Goal: Navigation & Orientation: Find specific page/section

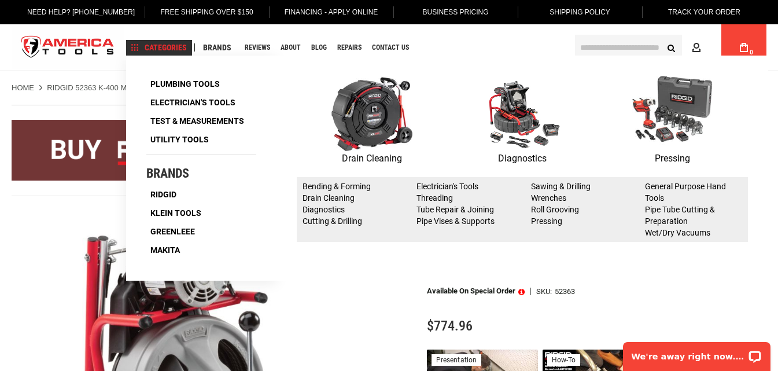
click at [157, 46] on span "Categories" at bounding box center [159, 47] width 56 height 8
click at [378, 148] on img at bounding box center [372, 113] width 81 height 75
click at [365, 159] on p "Drain Cleaning" at bounding box center [372, 158] width 150 height 15
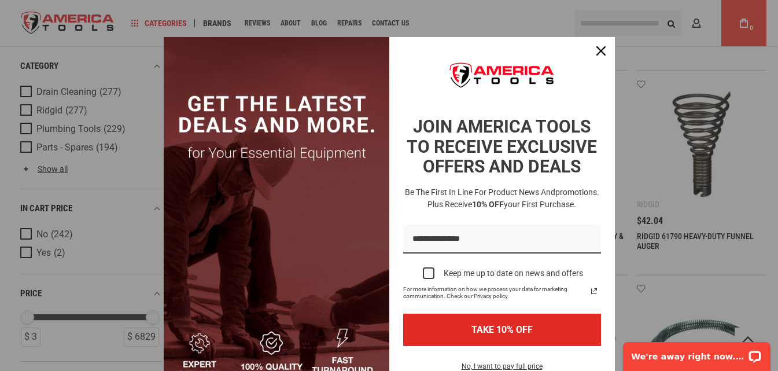
scroll to position [637, 0]
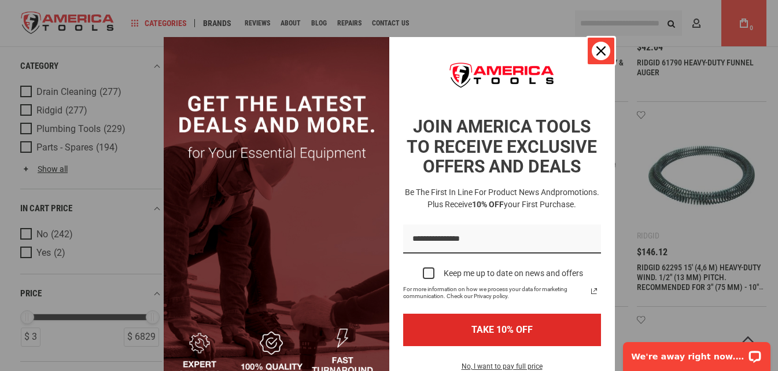
click at [597, 49] on icon "close icon" at bounding box center [601, 50] width 9 height 9
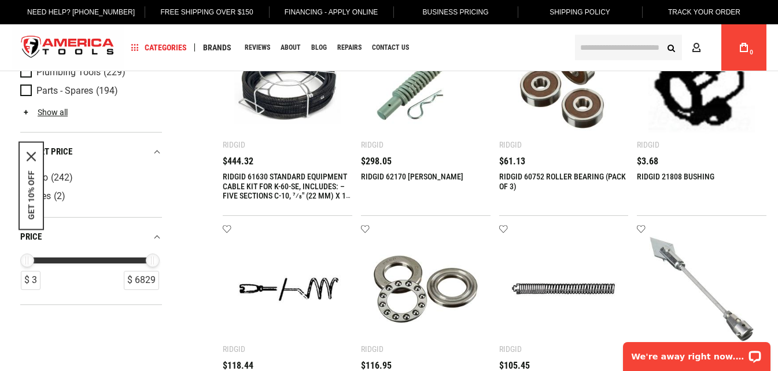
scroll to position [0, 0]
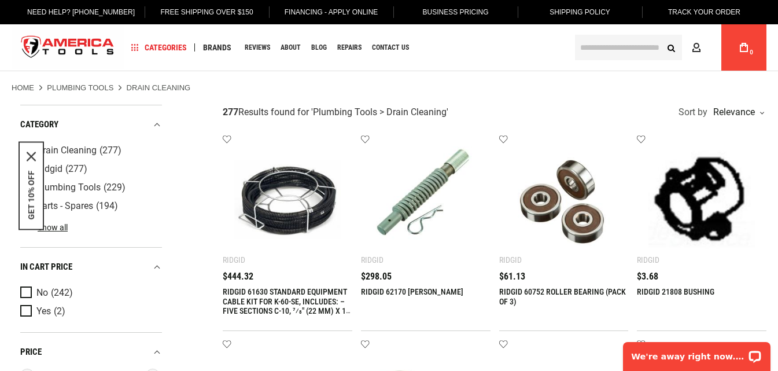
click at [85, 148] on span "Drain Cleaning" at bounding box center [66, 150] width 60 height 10
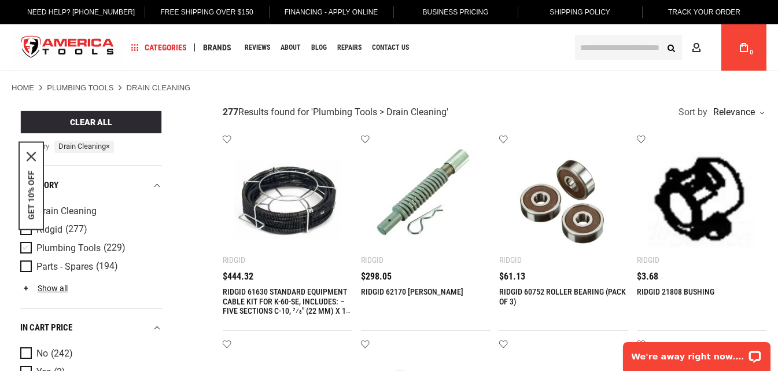
click at [79, 245] on span "Plumbing Tools" at bounding box center [68, 248] width 64 height 10
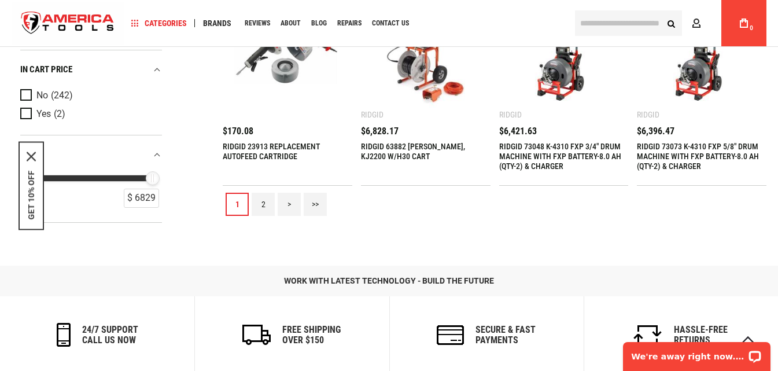
scroll to position [1157, 0]
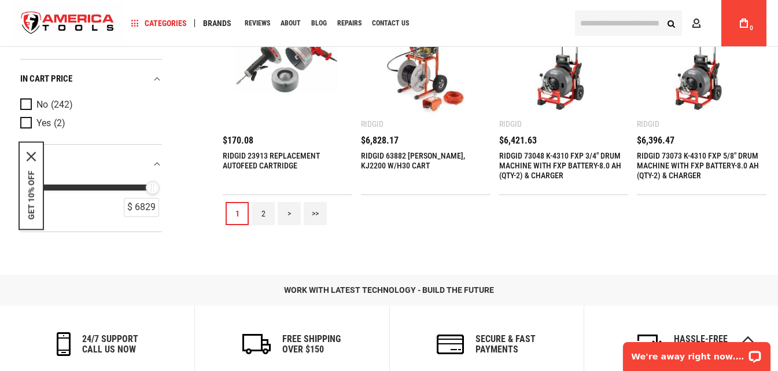
click at [262, 212] on link "2" at bounding box center [263, 213] width 23 height 23
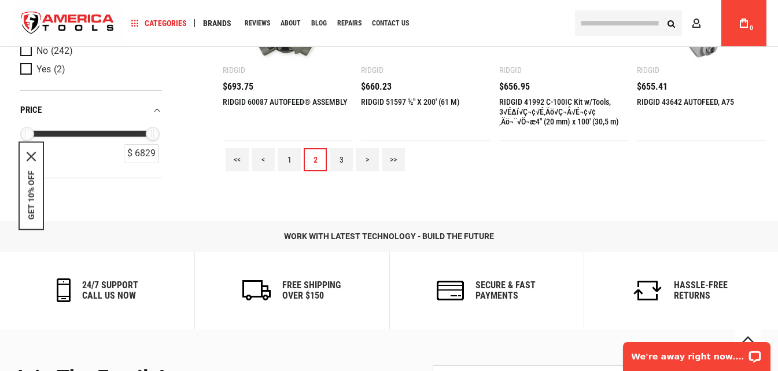
scroll to position [1215, 0]
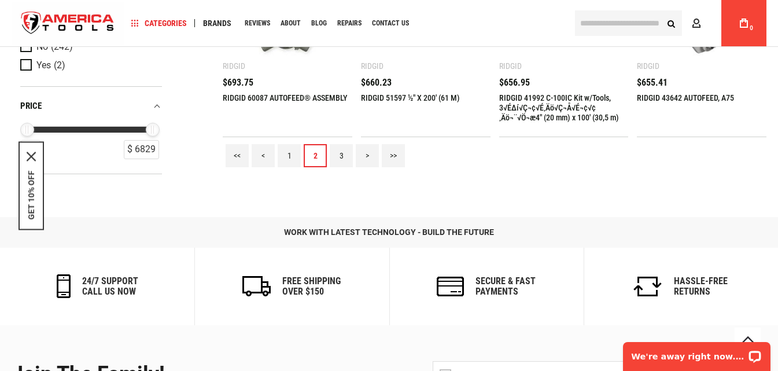
click at [339, 153] on link "3" at bounding box center [341, 155] width 23 height 23
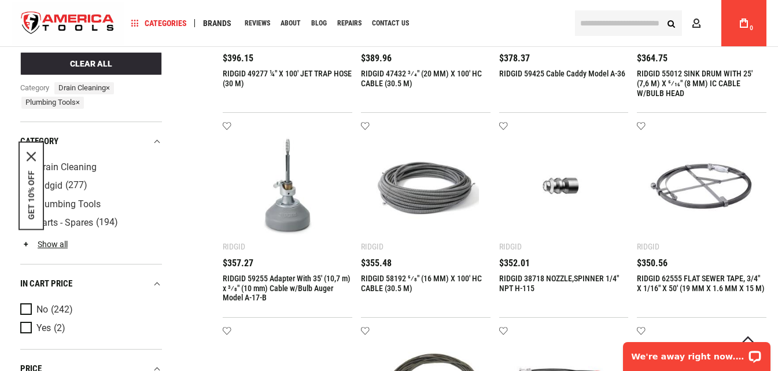
scroll to position [926, 0]
